Goal: Transaction & Acquisition: Subscribe to service/newsletter

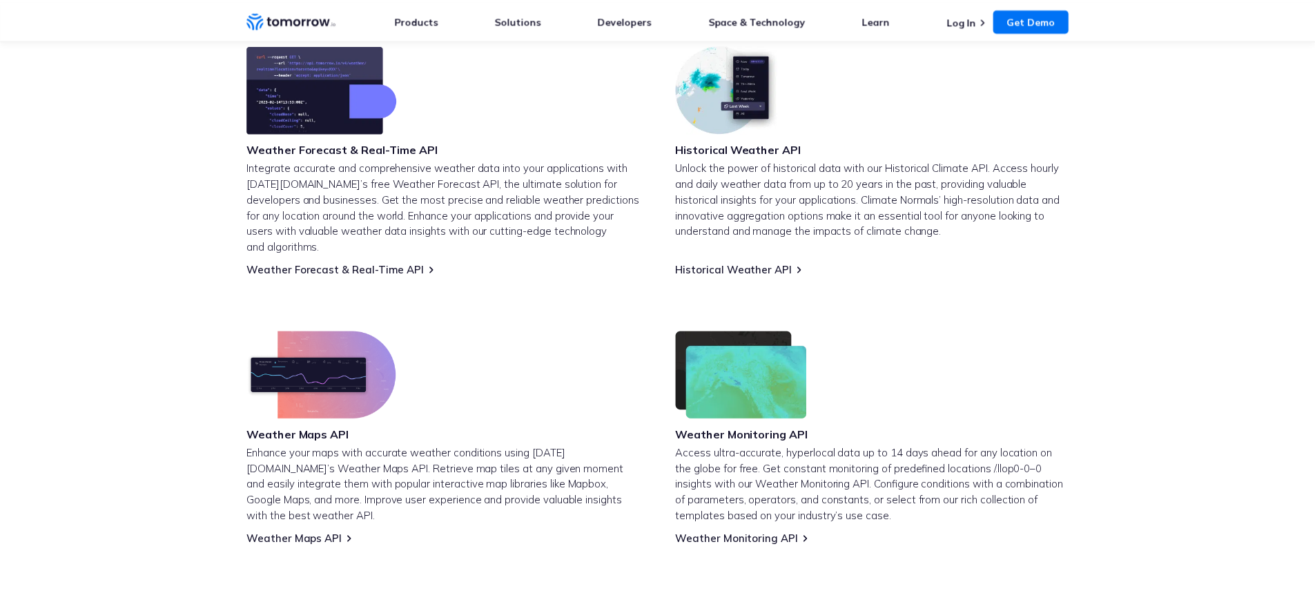
scroll to position [591, 0]
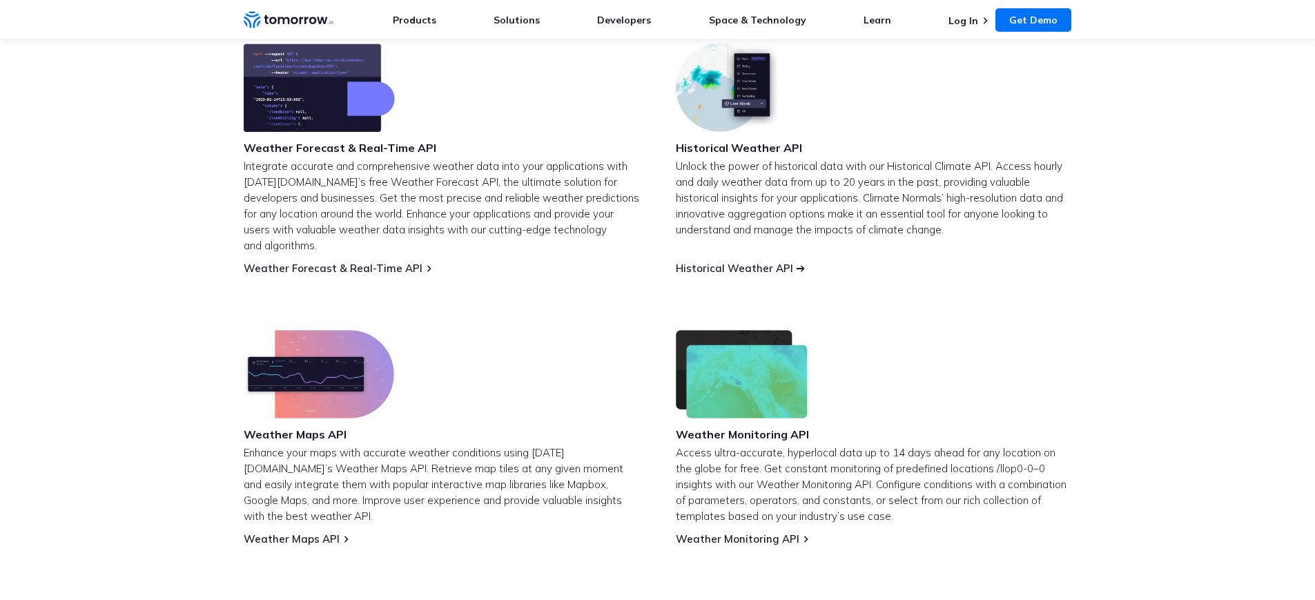
click at [769, 262] on link "Historical Weather API" at bounding box center [734, 268] width 117 height 13
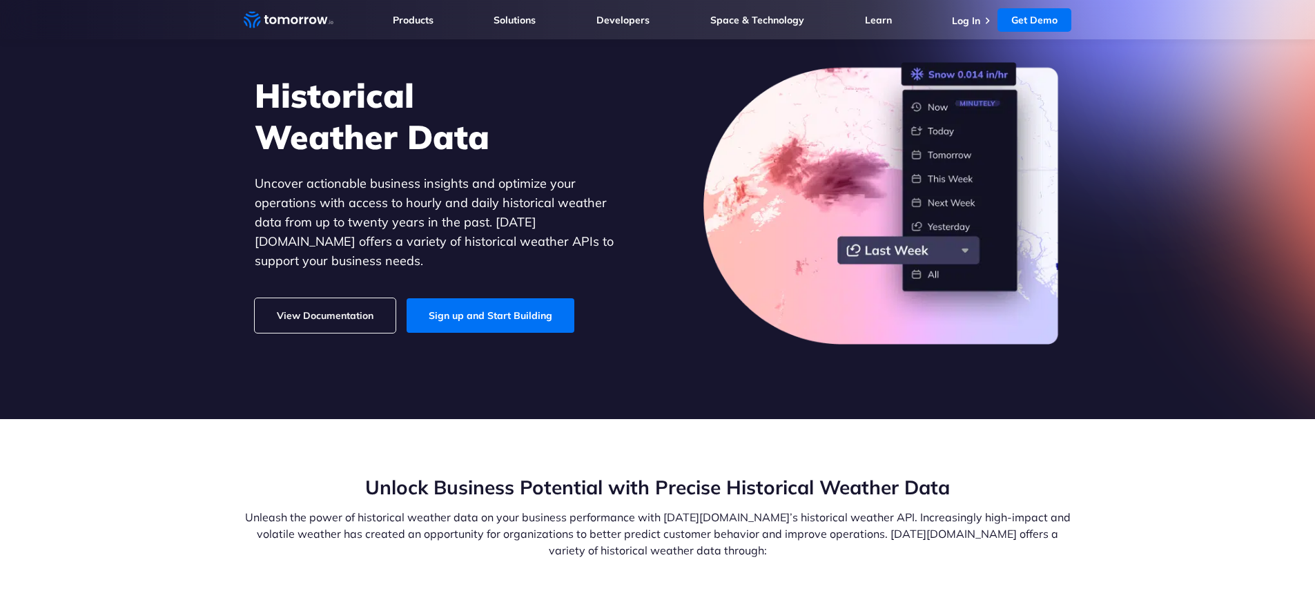
scroll to position [114, 0]
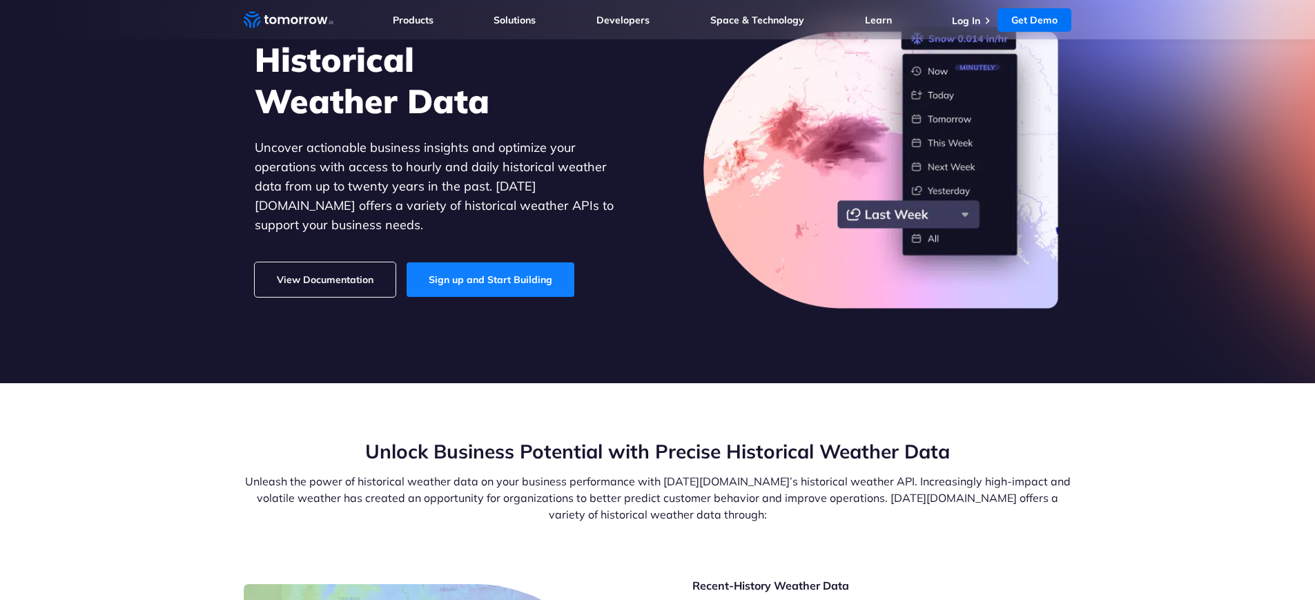
click at [538, 278] on link "Sign up and Start Building" at bounding box center [491, 279] width 168 height 35
click at [195, 173] on section "Historical Weather Data Uncover actionable business insights and optimize your …" at bounding box center [657, 149] width 1315 height 470
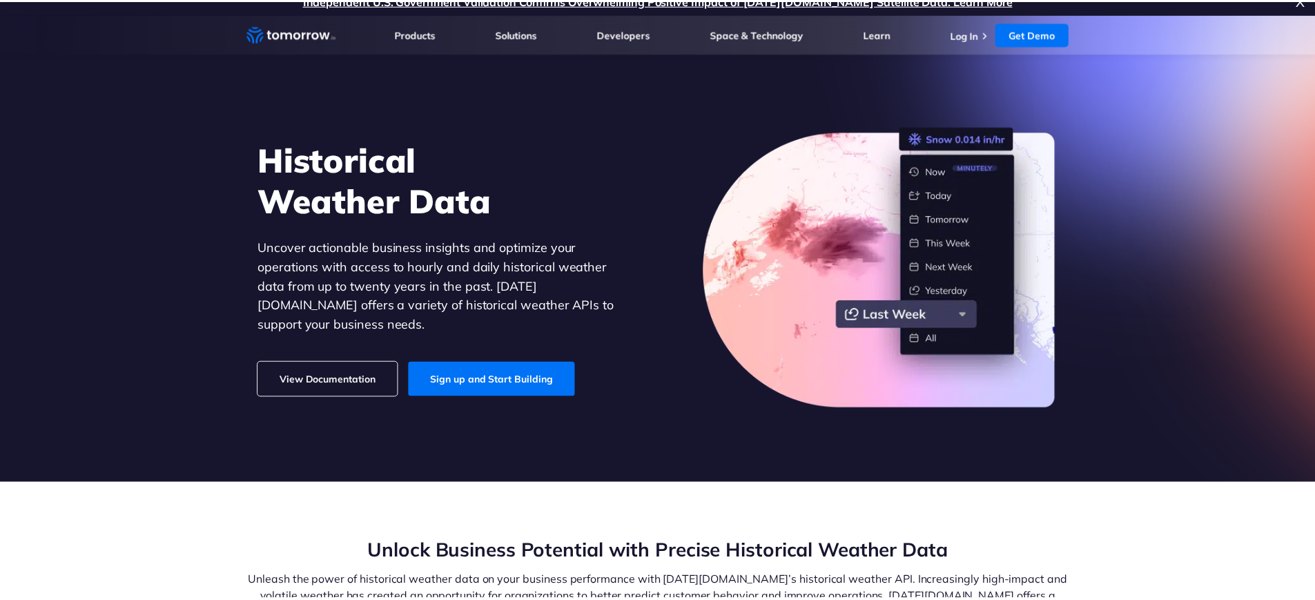
scroll to position [0, 0]
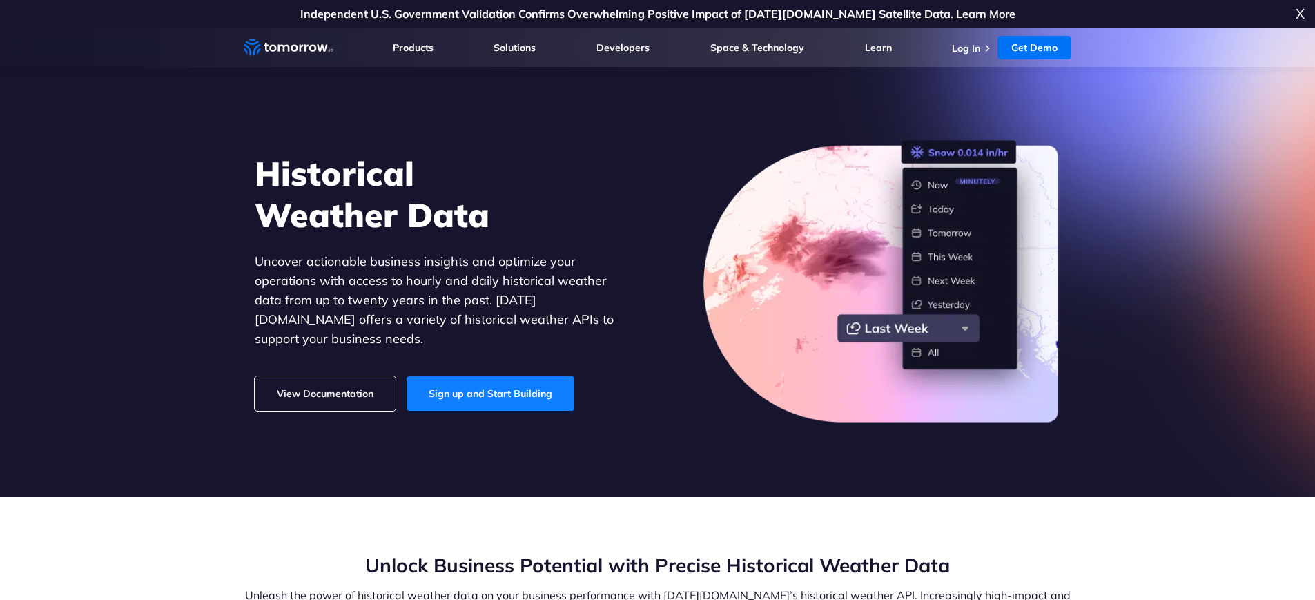
click at [510, 391] on link "Sign up and Start Building" at bounding box center [491, 393] width 168 height 35
